Goal: Transaction & Acquisition: Purchase product/service

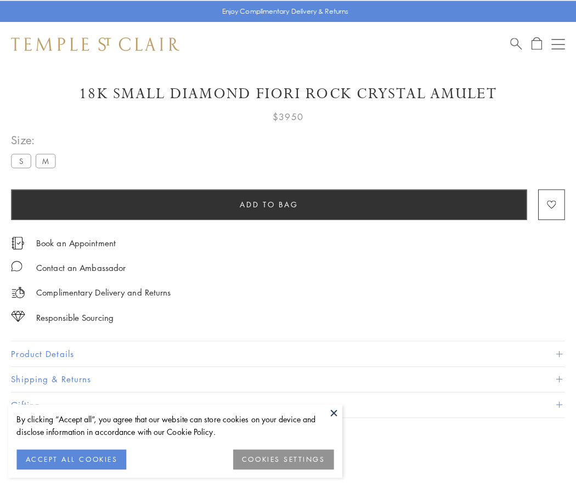
scroll to position [55, 0]
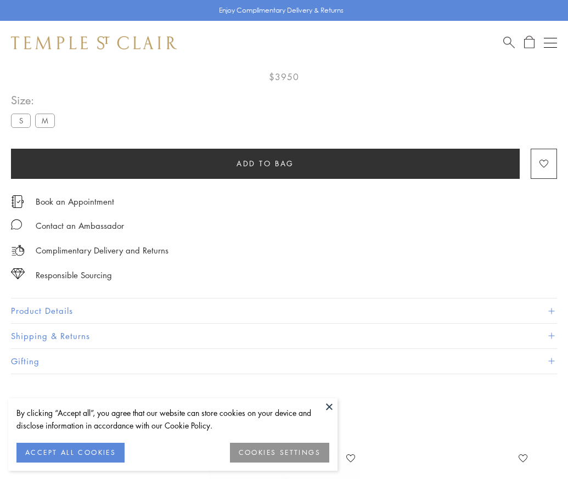
click at [265, 163] on span "Add to bag" at bounding box center [266, 164] width 58 height 12
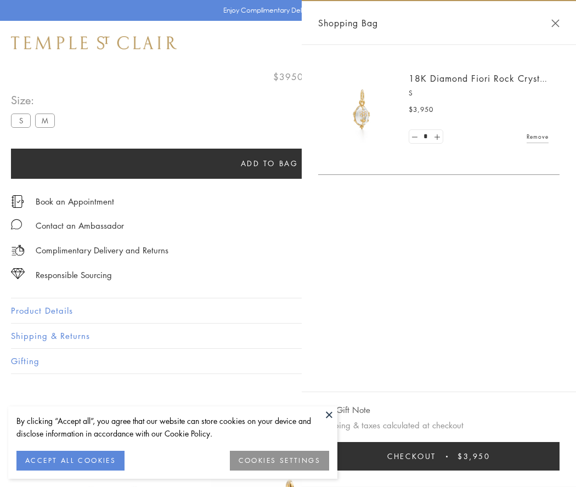
click at [446, 457] on button "Checkout $3,950" at bounding box center [438, 456] width 241 height 29
